Goal: Information Seeking & Learning: Learn about a topic

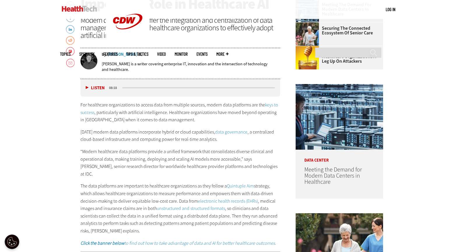
scroll to position [291, 0]
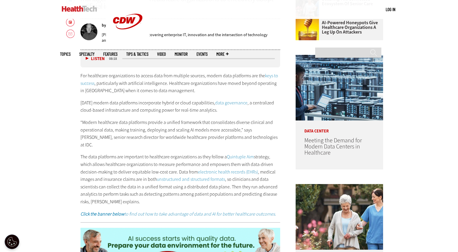
click at [131, 170] on p "The data platforms are important to healthcare organizations as they follow a Q…" at bounding box center [180, 179] width 200 height 52
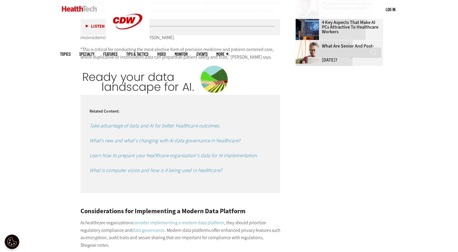
scroll to position [1028, 0]
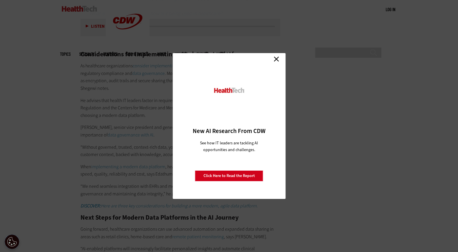
click at [276, 57] on link "Close" at bounding box center [276, 59] width 9 height 9
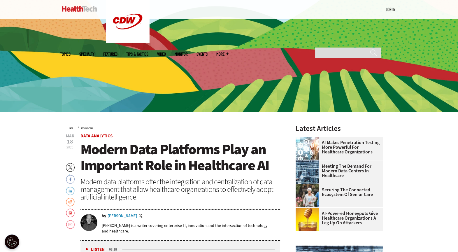
scroll to position [105, 0]
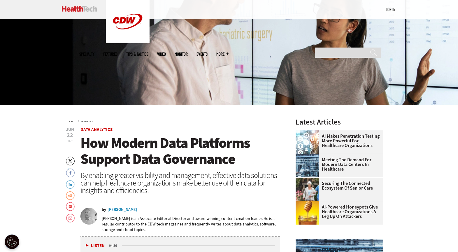
scroll to position [107, 0]
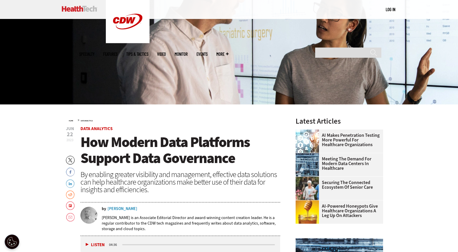
click at [162, 152] on span "How Modern Data Platforms Support Data Governance" at bounding box center [164, 149] width 169 height 35
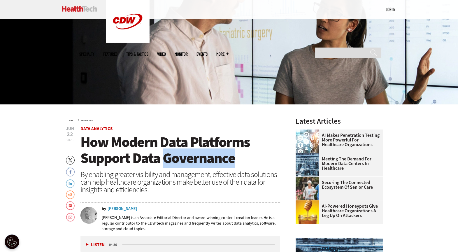
click at [162, 152] on span "How Modern Data Platforms Support Data Governance" at bounding box center [164, 149] width 169 height 35
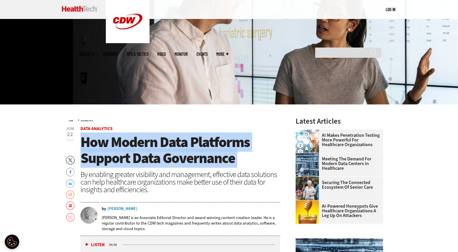
click at [162, 152] on span "How Modern Data Platforms Support Data Governance" at bounding box center [164, 149] width 169 height 35
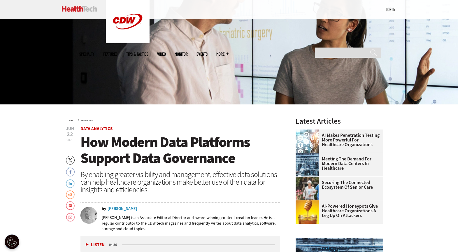
click at [201, 185] on div "By enabling greater visibility and management, effective data solutions can hel…" at bounding box center [180, 182] width 200 height 23
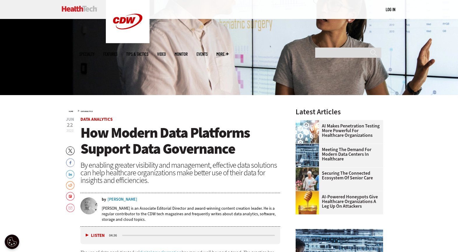
scroll to position [117, 0]
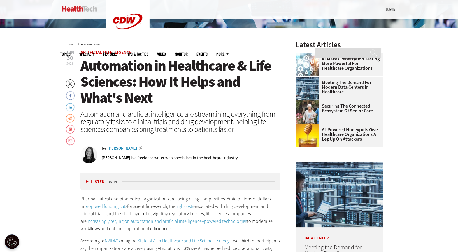
scroll to position [190, 0]
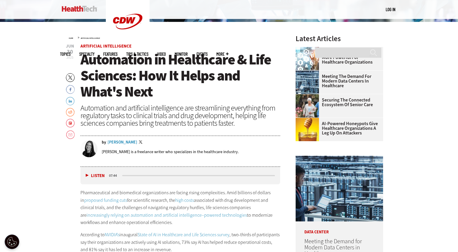
click at [106, 86] on span "Automation in Healthcare & Life Sciences: How It Helps and What's Next" at bounding box center [175, 75] width 190 height 51
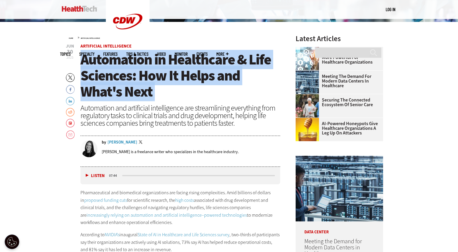
click at [106, 86] on span "Automation in Healthcare & Life Sciences: How It Helps and What's Next" at bounding box center [175, 75] width 190 height 51
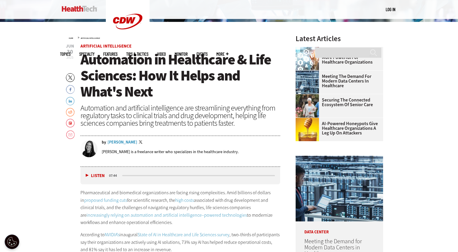
click at [124, 104] on div "Automation and artificial intelligence are streamlining everything from regulat…" at bounding box center [180, 115] width 200 height 23
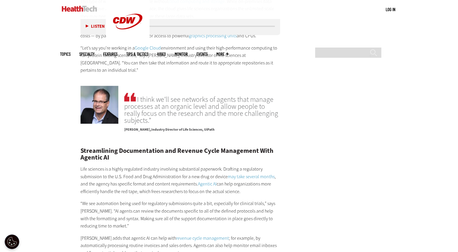
scroll to position [534, 0]
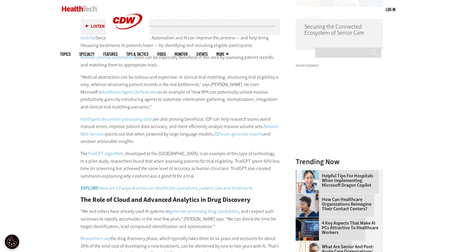
click at [194, 122] on p "Intelligent document processing tools are also proving beneficial. IDP can help…" at bounding box center [180, 130] width 200 height 30
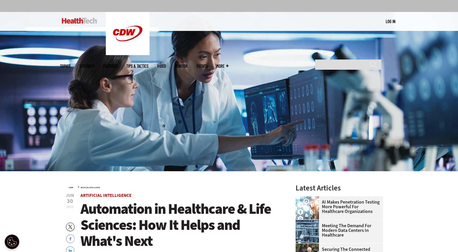
scroll to position [161, 0]
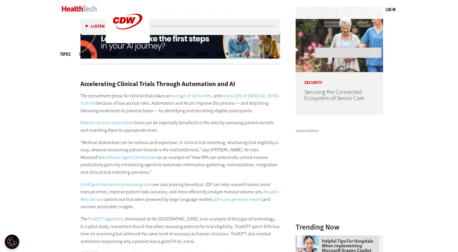
scroll to position [480, 0]
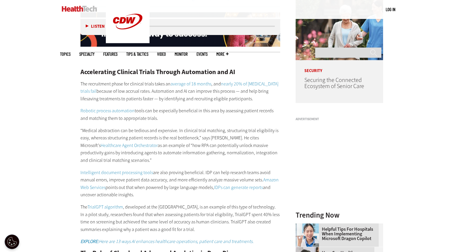
click at [101, 88] on p "The recruitment phase for clinical trials takes an average of 18 months , and n…" at bounding box center [180, 91] width 200 height 22
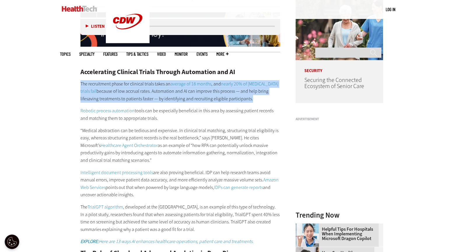
click at [101, 88] on p "The recruitment phase for clinical trials takes an average of 18 months , and n…" at bounding box center [180, 91] width 200 height 22
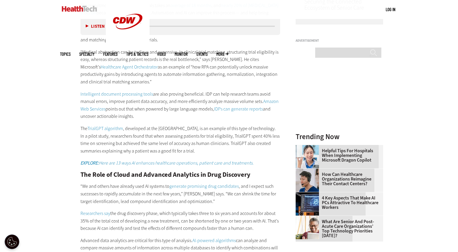
scroll to position [580, 0]
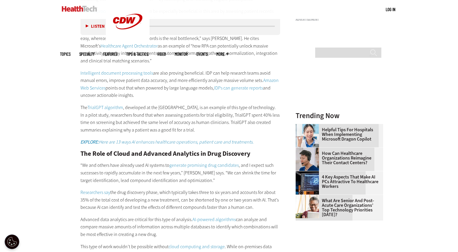
click at [51, 134] on div "Become an Insider Sign up today to receive premium content! Sign Up MENU Log in…" at bounding box center [229, 238] width 458 height 1637
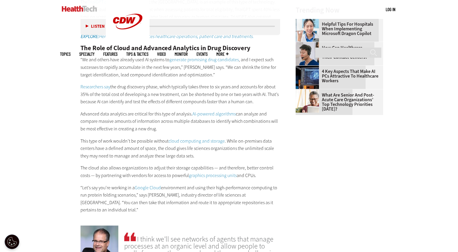
scroll to position [705, 0]
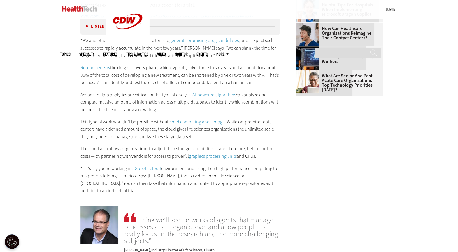
click at [47, 136] on div "Become an Insider Sign up today to receive premium content! Sign Up MENU Log in…" at bounding box center [229, 113] width 458 height 1637
click at [67, 132] on main "Home » Artificial Intelligence Close New AI Research From CDW See how IT leader…" at bounding box center [229, 134] width 338 height 1254
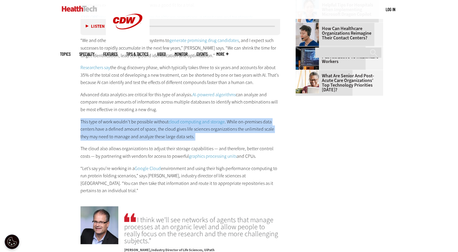
click at [67, 132] on main "Home » Artificial Intelligence Close New AI Research From CDW See how IT leader…" at bounding box center [229, 134] width 338 height 1254
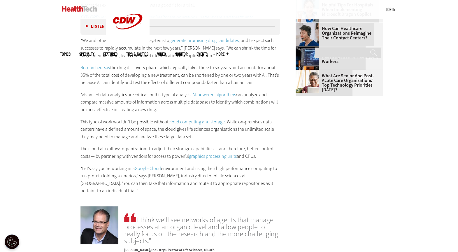
click at [87, 149] on p "The cloud also allows organizations to adjust their storage capabilities — and …" at bounding box center [180, 152] width 200 height 15
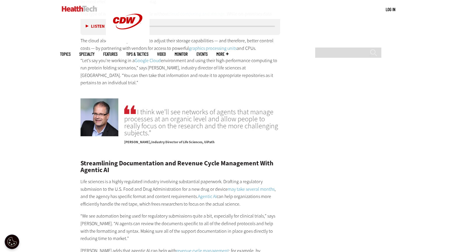
scroll to position [851, 0]
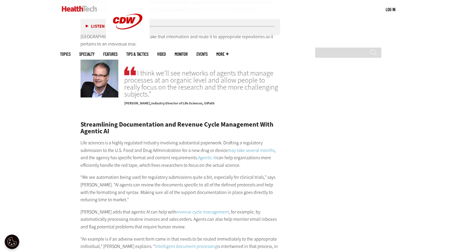
click at [97, 121] on h2 "Streamlining Documentation and Revenue Cycle Management With Agentic AI" at bounding box center [180, 127] width 200 height 13
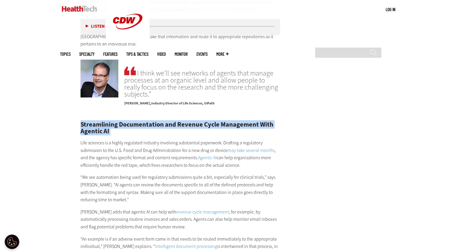
click at [97, 121] on h2 "Streamlining Documentation and Revenue Cycle Management With Agentic AI" at bounding box center [180, 127] width 200 height 13
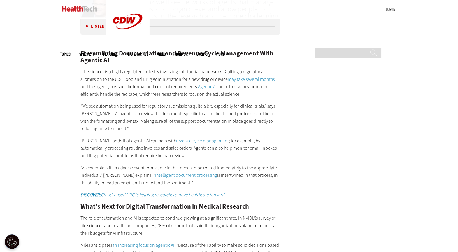
scroll to position [927, 0]
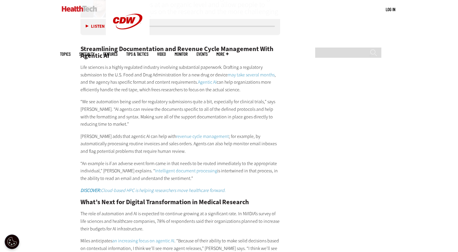
click at [85, 106] on p "“We see automation being used for regulatory submissions quite a bit, especiall…" at bounding box center [180, 113] width 200 height 30
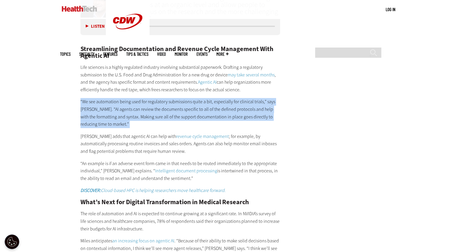
click at [85, 106] on p "“We see automation being used for regulatory submissions quite a bit, especiall…" at bounding box center [180, 113] width 200 height 30
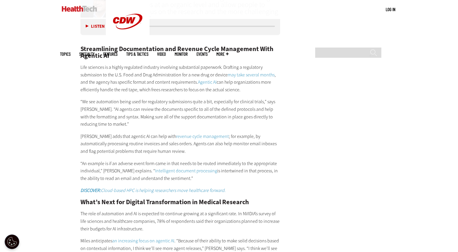
click at [125, 169] on p "“An example is if an adverse event form came in that needs to be routed immedia…" at bounding box center [180, 171] width 200 height 22
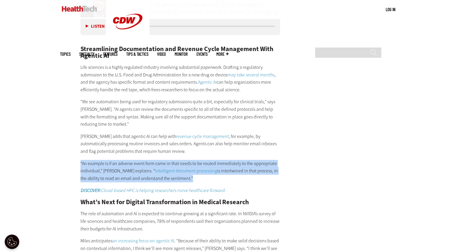
click at [125, 169] on p "“An example is if an adverse event form came in that needs to be routed immedia…" at bounding box center [180, 171] width 200 height 22
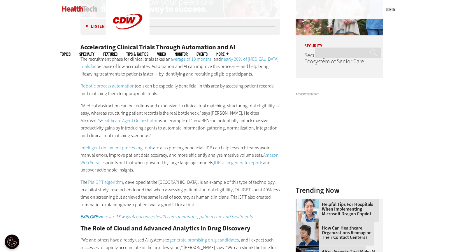
scroll to position [195, 0]
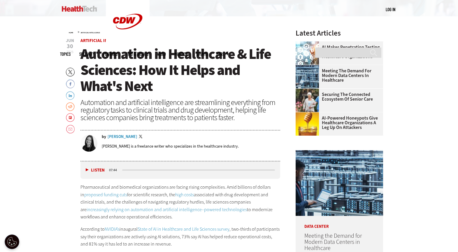
click at [148, 80] on span "Automation in Healthcare & Life Sciences: How It Helps and What's Next" at bounding box center [175, 69] width 190 height 51
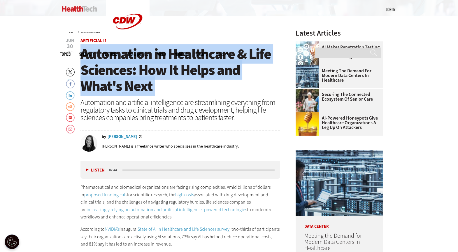
click at [148, 80] on span "Automation in Healthcare & Life Sciences: How It Helps and What's Next" at bounding box center [175, 69] width 190 height 51
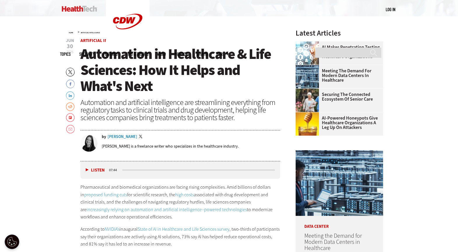
click at [151, 104] on div "Automation and artificial intelligence are streamlining everything from regulat…" at bounding box center [180, 110] width 200 height 23
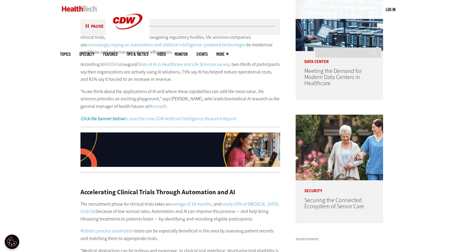
scroll to position [361, 0]
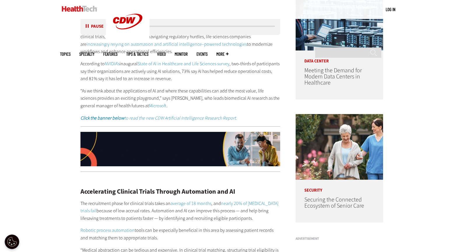
click at [87, 26] on button "Pause" at bounding box center [95, 26] width 18 height 4
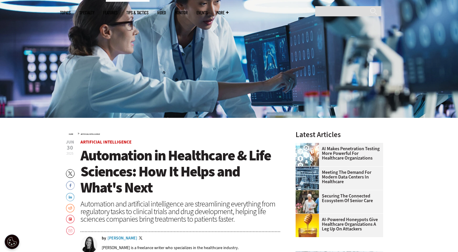
scroll to position [125, 0]
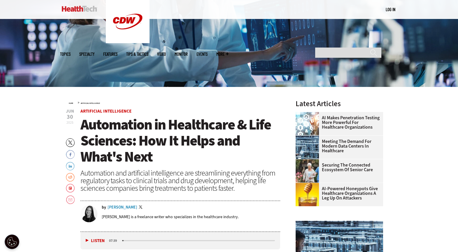
click at [157, 140] on span "Automation in Healthcare & Life Sciences: How It Helps and What's Next" at bounding box center [175, 140] width 190 height 51
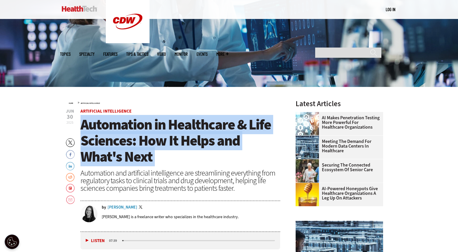
click at [157, 140] on span "Automation in Healthcare & Life Sciences: How It Helps and What's Next" at bounding box center [175, 140] width 190 height 51
click at [220, 154] on h1 "Automation in Healthcare & Life Sciences: How It Helps and What's Next" at bounding box center [180, 141] width 200 height 48
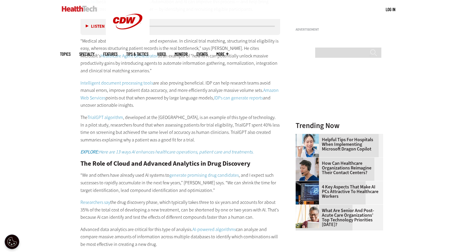
scroll to position [473, 0]
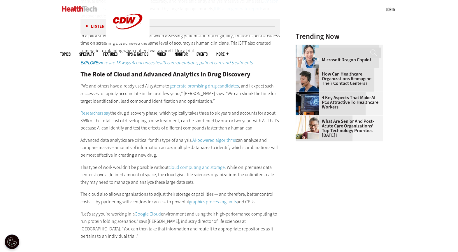
scroll to position [713, 0]
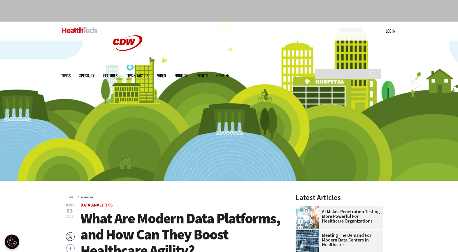
scroll to position [66, 0]
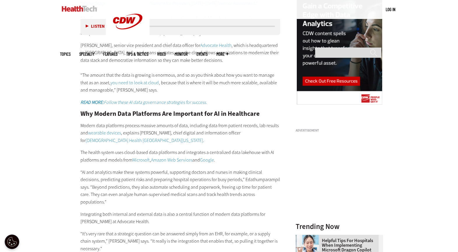
scroll to position [610, 0]
